Goal: Find specific page/section: Find specific page/section

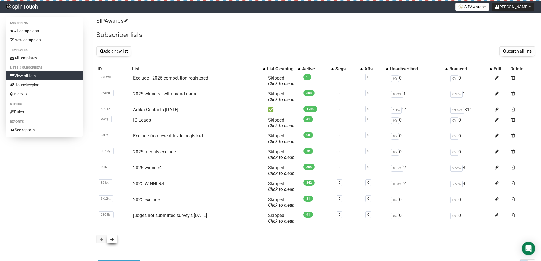
click at [111, 240] on span at bounding box center [112, 239] width 3 height 4
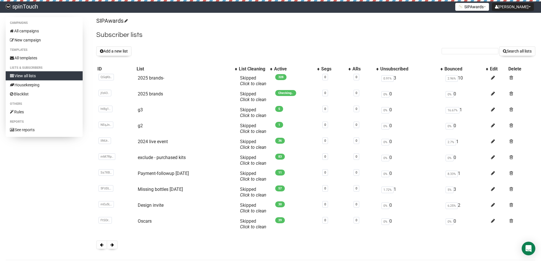
click at [111, 240] on div "SIPAwards Subscriber lists Add a new list Search all lists List name Single Opt…" at bounding box center [315, 136] width 439 height 238
click at [111, 245] on span at bounding box center [112, 245] width 3 height 4
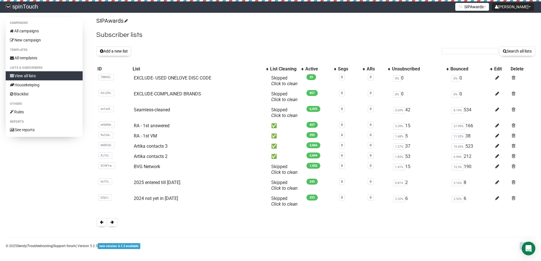
click at [111, 245] on p "© 2025 Sendy | Troubleshooting | Support forum | Version 5.2.5 new version: 6.1…" at bounding box center [73, 246] width 135 height 6
click at [112, 226] on button at bounding box center [112, 222] width 11 height 9
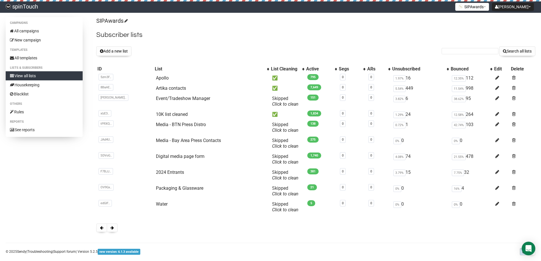
click at [112, 226] on button at bounding box center [112, 228] width 11 height 9
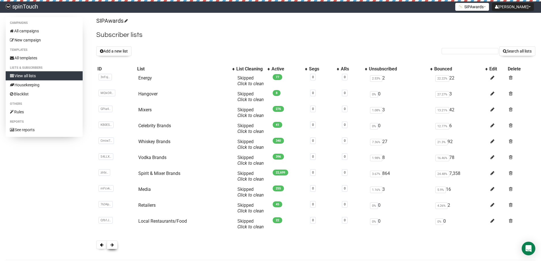
click at [115, 245] on button at bounding box center [112, 245] width 11 height 9
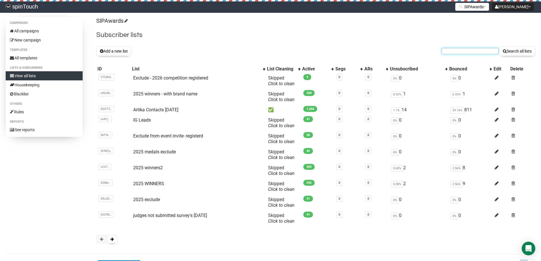
click at [459, 52] on input "text" at bounding box center [470, 51] width 57 height 6
type input "past"
click at [500, 46] on button "Search all lists" at bounding box center [518, 51] width 36 height 10
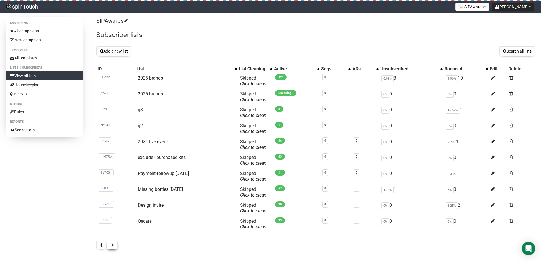
click at [114, 245] on span at bounding box center [112, 245] width 3 height 4
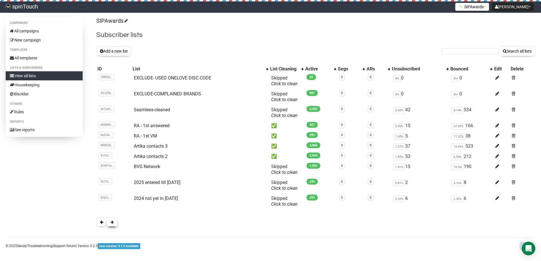
click at [111, 223] on span at bounding box center [112, 222] width 3 height 4
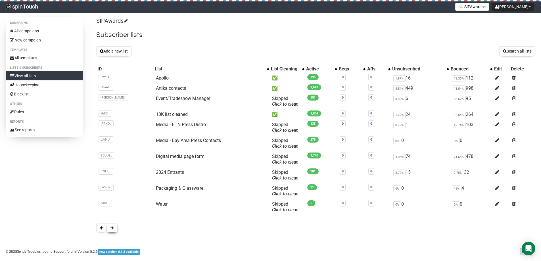
click at [111, 231] on button at bounding box center [112, 228] width 11 height 9
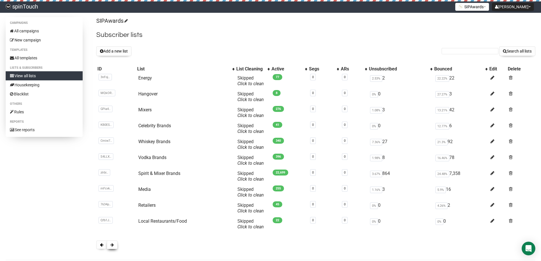
click at [112, 242] on button at bounding box center [112, 245] width 11 height 9
